Goal: Register for event/course

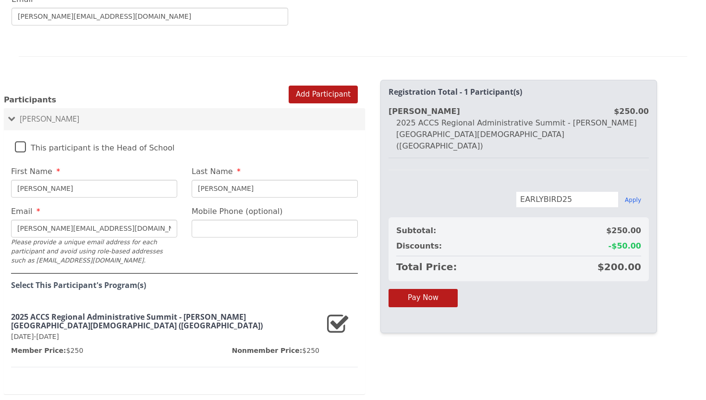
scroll to position [580, 0]
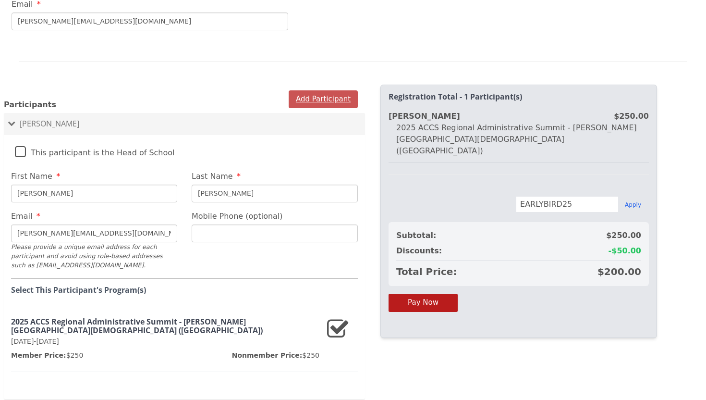
click at [324, 90] on button "Add Participant" at bounding box center [323, 99] width 69 height 18
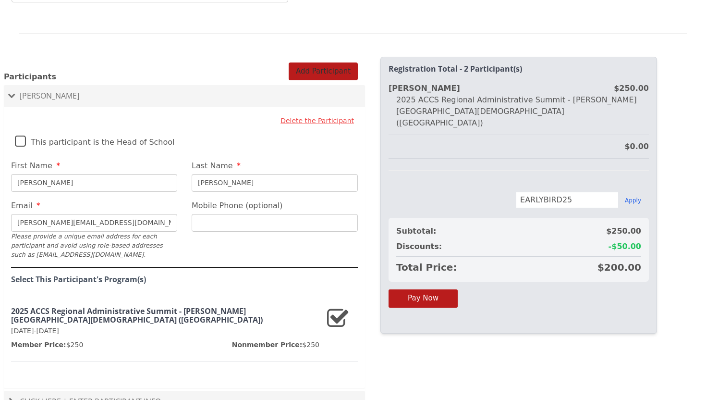
scroll to position [659, 0]
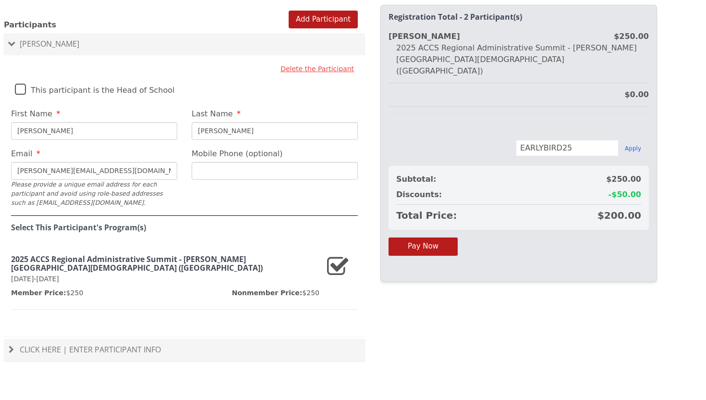
click at [149, 344] on span "Click Here | Enter Participant Info" at bounding box center [90, 349] width 141 height 11
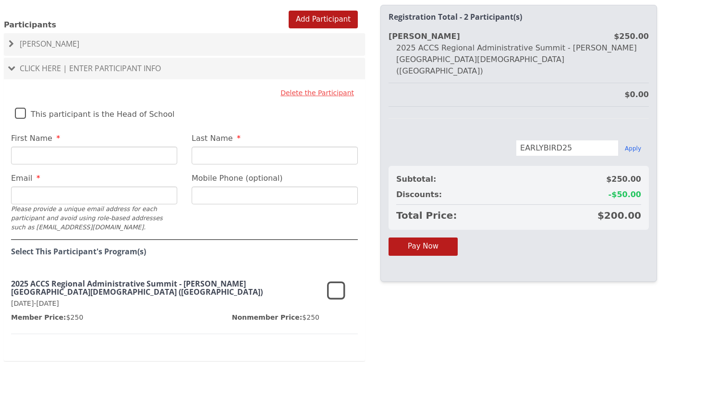
click at [89, 147] on input "First Name" at bounding box center [94, 156] width 166 height 18
type input "[PERSON_NAME]"
click at [30, 186] on input "Email" at bounding box center [94, 195] width 166 height 18
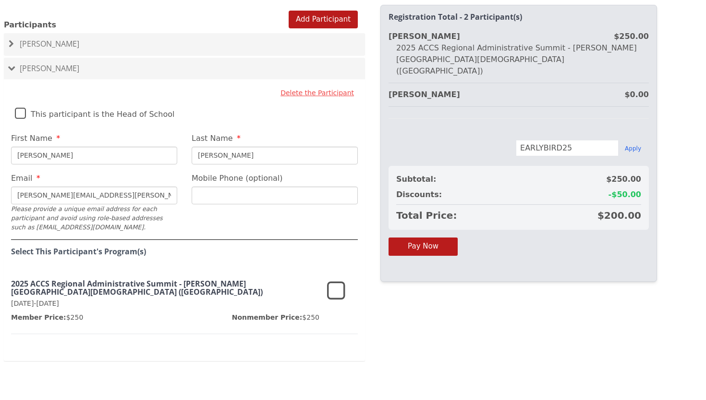
type input "[PERSON_NAME][EMAIL_ADDRESS][PERSON_NAME][DOMAIN_NAME]"
click at [334, 280] on icon at bounding box center [336, 291] width 18 height 23
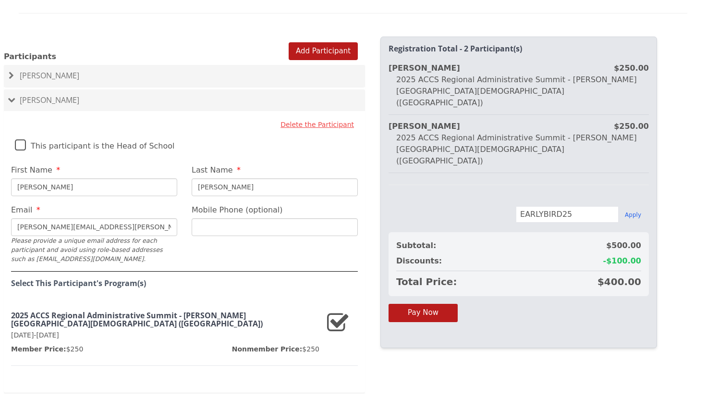
scroll to position [625, 0]
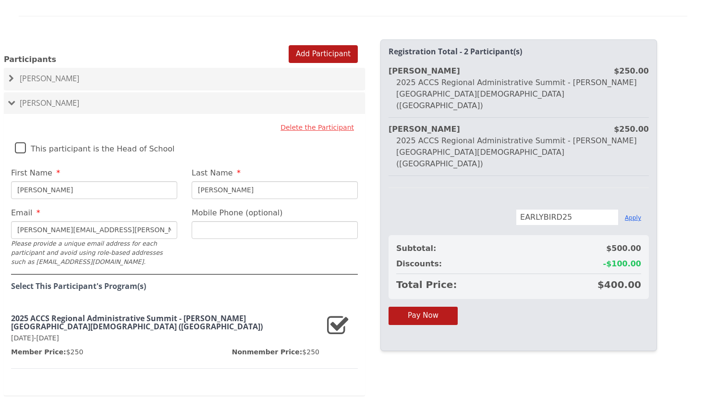
click at [635, 214] on button "Apply" at bounding box center [633, 218] width 16 height 8
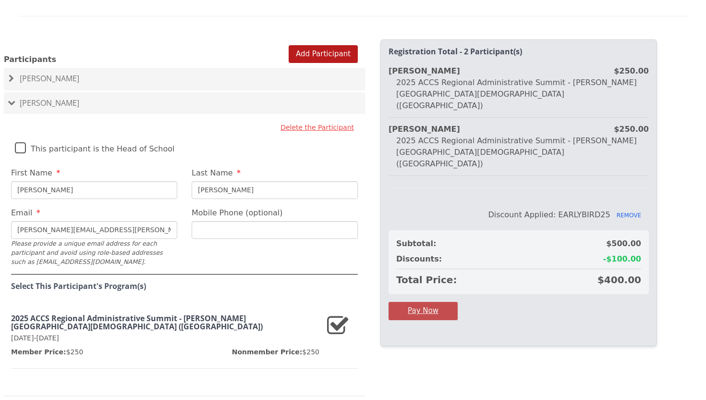
click at [440, 302] on button "Pay Now" at bounding box center [423, 311] width 69 height 18
